Goal: Use online tool/utility: Utilize a website feature to perform a specific function

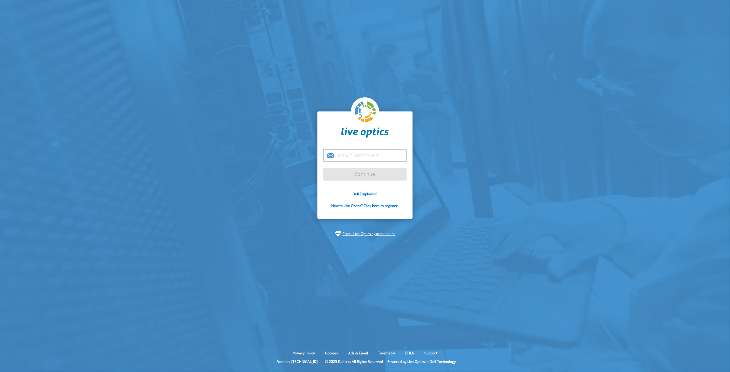
type input "[EMAIL_ADDRESS][DOMAIN_NAME]"
click at [354, 176] on input "Continue" at bounding box center [364, 173] width 83 height 13
click at [372, 174] on input "Continue" at bounding box center [364, 173] width 83 height 13
click at [362, 174] on input "Continue" at bounding box center [364, 173] width 83 height 13
type input "[EMAIL_ADDRESS][DOMAIN_NAME]"
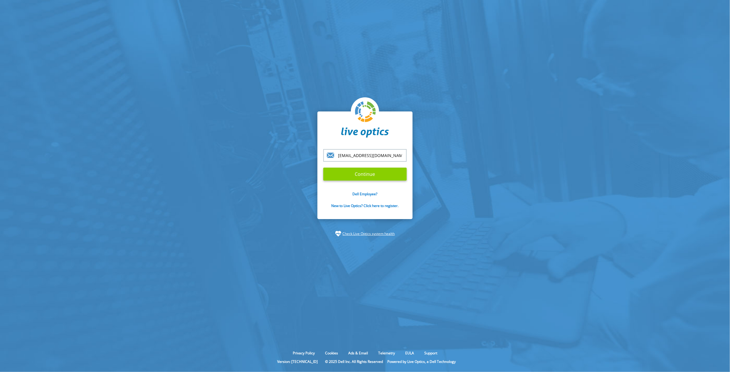
click at [372, 173] on input "Continue" at bounding box center [364, 173] width 83 height 13
click at [369, 176] on input "Continue" at bounding box center [364, 173] width 83 height 13
click at [385, 175] on input "Continue" at bounding box center [364, 173] width 83 height 13
click at [355, 235] on link "Check Live Optics system health" at bounding box center [369, 234] width 52 height 6
click at [372, 176] on input "Continue" at bounding box center [364, 173] width 83 height 13
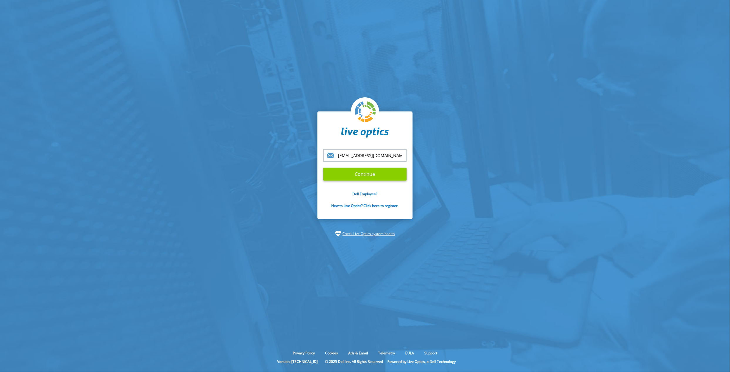
click at [386, 172] on input "Continue" at bounding box center [364, 173] width 83 height 13
click at [383, 172] on input "Continue" at bounding box center [364, 173] width 83 height 13
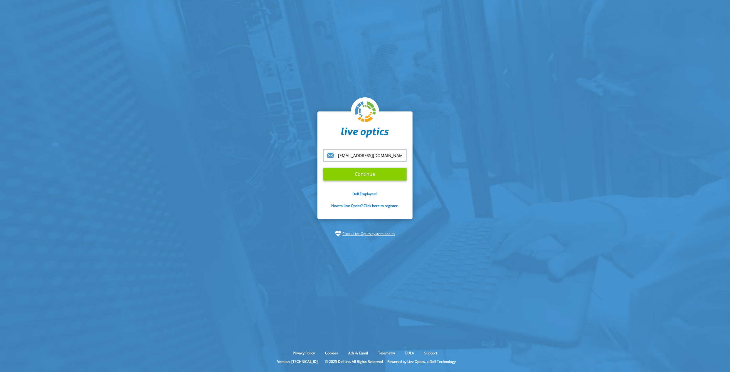
click at [383, 172] on input "Continue" at bounding box center [364, 173] width 83 height 13
click at [356, 205] on link "New to Live Optics? Click here to register." at bounding box center [365, 205] width 67 height 5
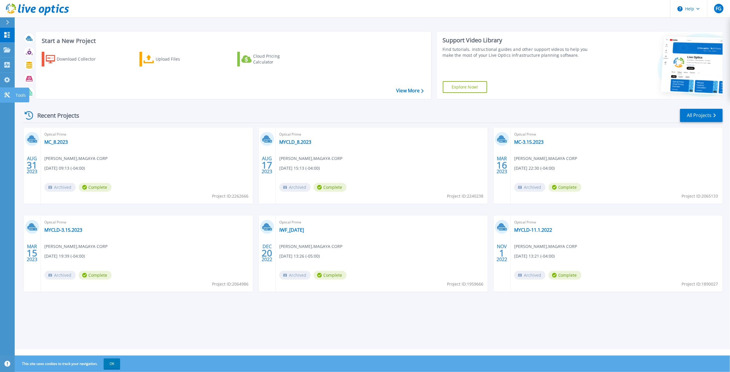
click at [6, 94] on icon at bounding box center [7, 95] width 7 height 6
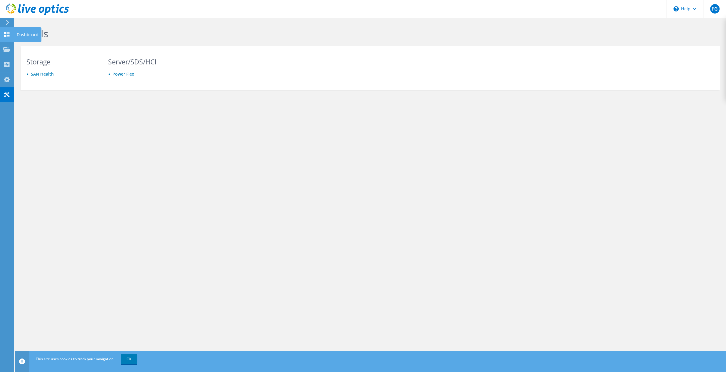
click at [6, 36] on use at bounding box center [7, 35] width 6 height 6
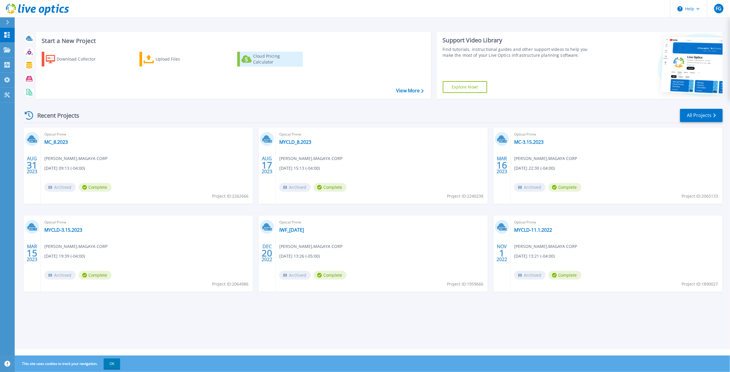
click at [278, 61] on div "Cloud Pricing Calculator" at bounding box center [276, 59] width 47 height 12
click at [410, 92] on link "View More" at bounding box center [409, 91] width 27 height 6
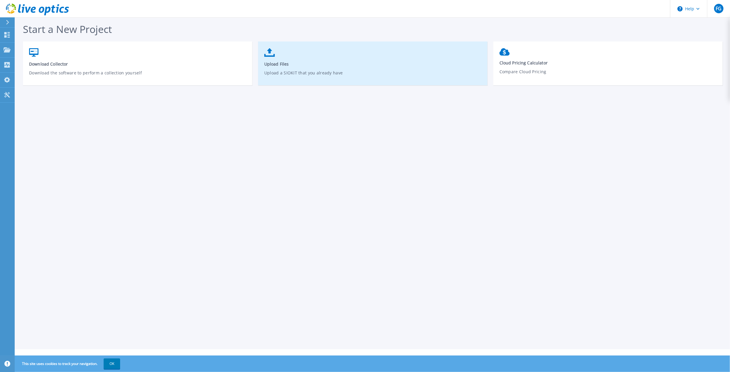
click at [296, 73] on p "Upload a SIOKIT that you already have" at bounding box center [372, 77] width 217 height 14
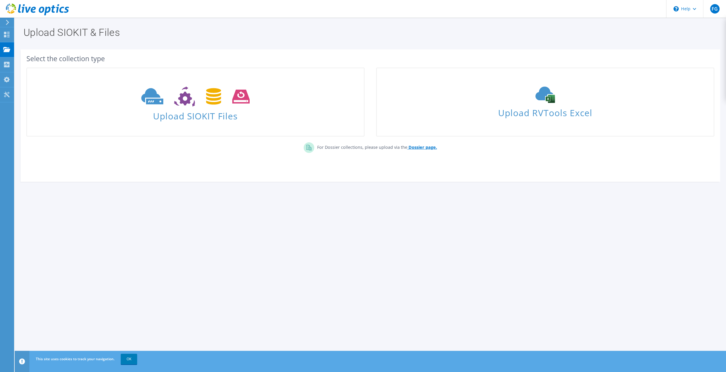
click at [422, 147] on b "Dossier page." at bounding box center [423, 147] width 28 height 6
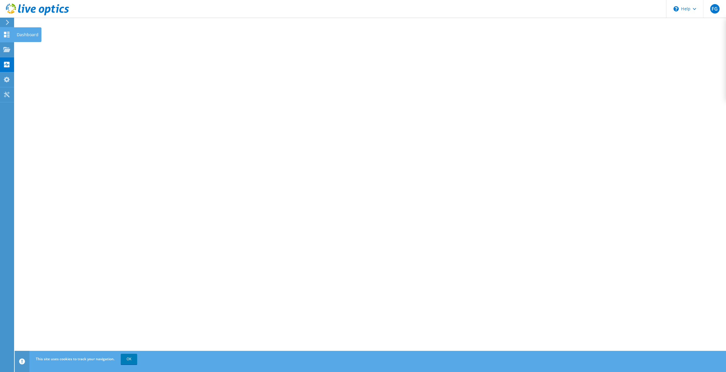
click at [8, 33] on icon at bounding box center [6, 35] width 7 height 6
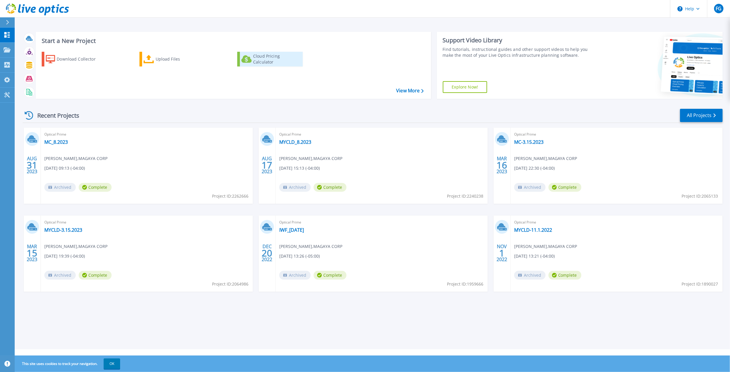
click at [273, 57] on div "Cloud Pricing Calculator" at bounding box center [276, 59] width 47 height 12
